Goal: Task Accomplishment & Management: Use online tool/utility

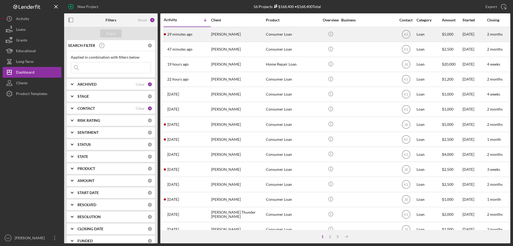
click at [206, 34] on div "29 minutes ago Nicole Girth" at bounding box center [187, 34] width 47 height 14
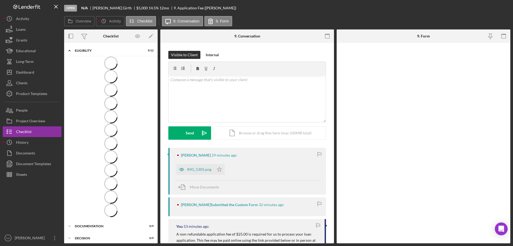
scroll to position [7, 0]
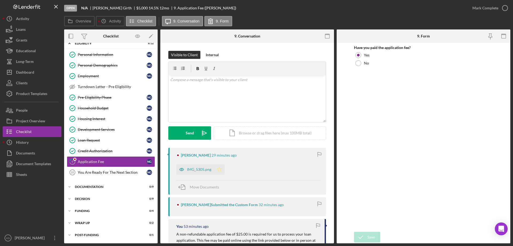
click at [219, 169] on icon "Icon/Star" at bounding box center [219, 169] width 11 height 11
click at [478, 9] on div "Mark Complete" at bounding box center [485, 8] width 26 height 11
